Goal: Task Accomplishment & Management: Use online tool/utility

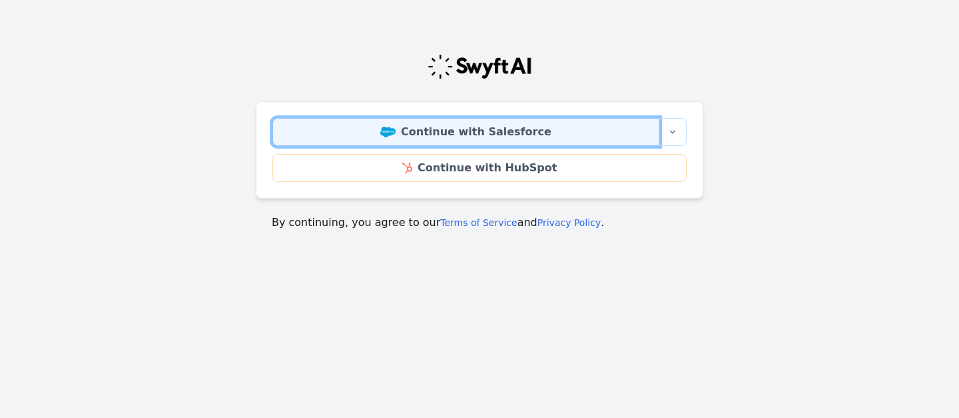
click at [480, 134] on link "Continue with Salesforce" at bounding box center [466, 132] width 387 height 28
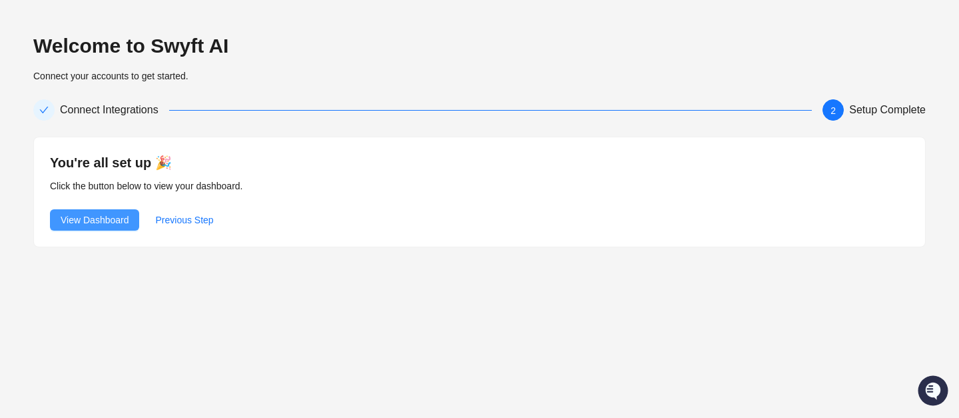
click at [115, 211] on button "View Dashboard" at bounding box center [94, 219] width 89 height 21
